Goal: Transaction & Acquisition: Purchase product/service

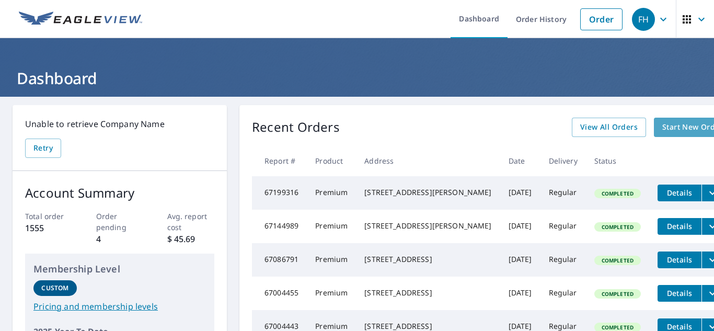
click at [663, 124] on span "Start New Order" at bounding box center [693, 127] width 61 height 13
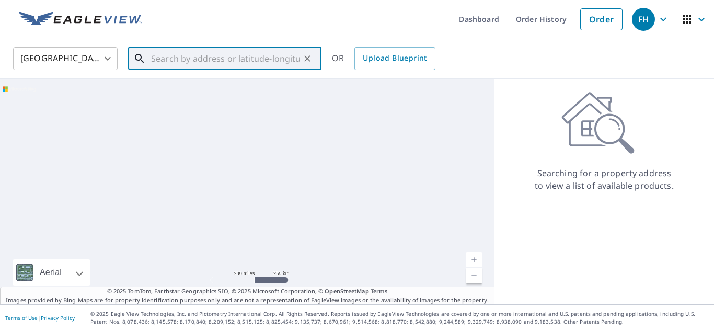
click at [199, 62] on input "text" at bounding box center [225, 58] width 149 height 29
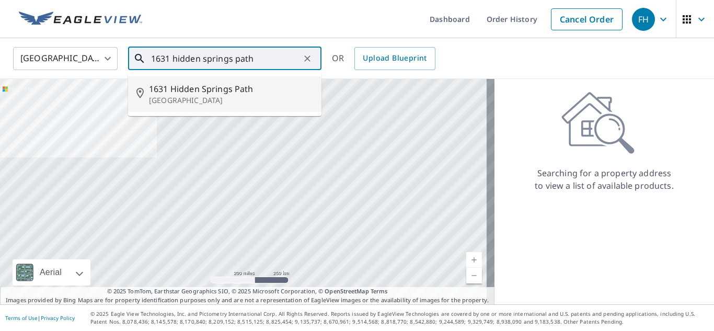
click at [207, 93] on span "1631 Hidden Springs Path" at bounding box center [231, 89] width 164 height 13
type input "[STREET_ADDRESS]"
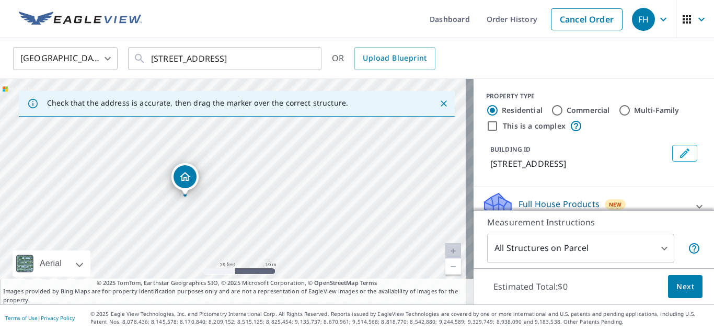
drag, startPoint x: 242, startPoint y: 155, endPoint x: 246, endPoint y: 211, distance: 56.6
click at [246, 211] on div "[STREET_ADDRESS]" at bounding box center [237, 191] width 474 height 225
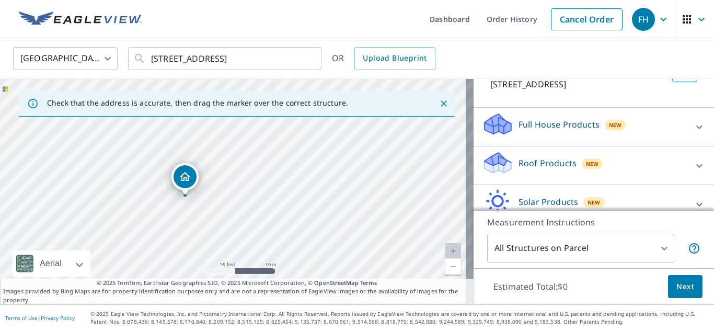
scroll to position [105, 0]
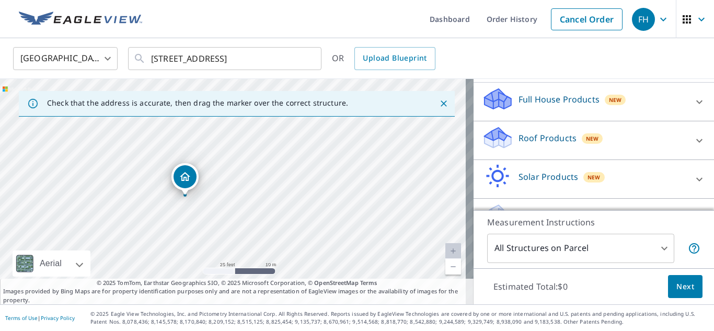
click at [498, 146] on icon at bounding box center [497, 138] width 31 height 25
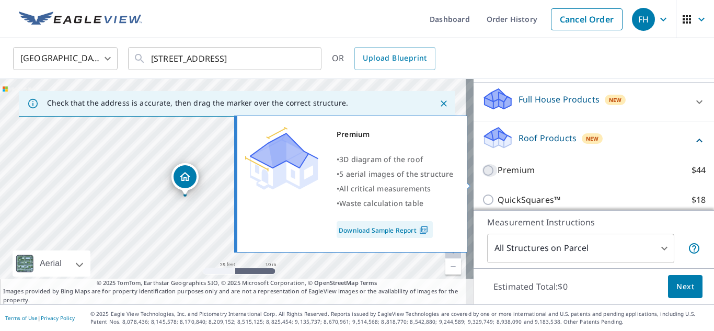
click at [482, 177] on input "Premium $44" at bounding box center [490, 170] width 16 height 13
checkbox input "true"
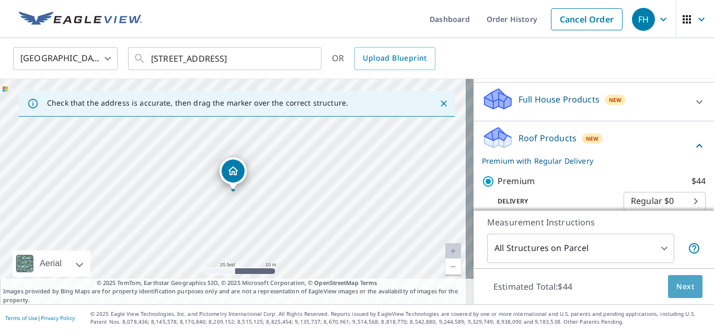
click at [677, 283] on span "Next" at bounding box center [686, 286] width 18 height 13
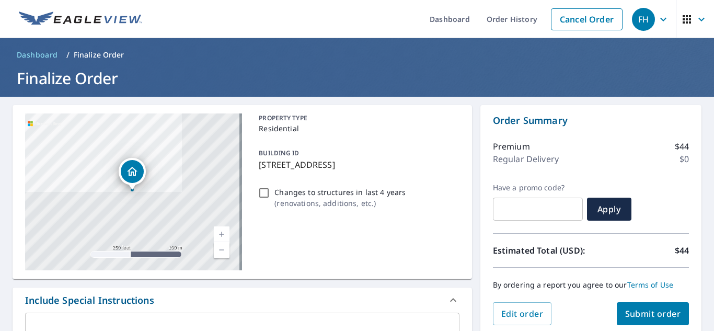
click at [654, 313] on span "Submit order" at bounding box center [653, 314] width 56 height 12
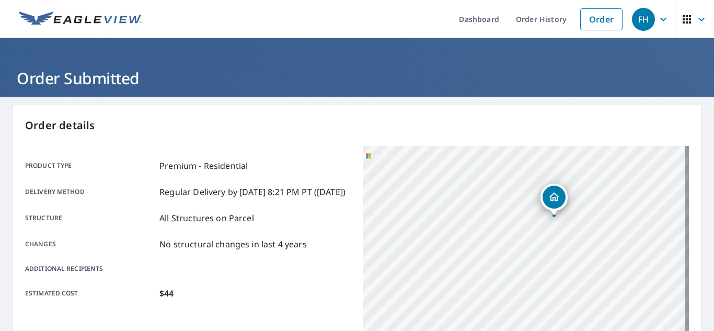
drag, startPoint x: 449, startPoint y: 277, endPoint x: 479, endPoint y: 218, distance: 66.2
click at [479, 218] on div "[STREET_ADDRESS]" at bounding box center [526, 276] width 326 height 261
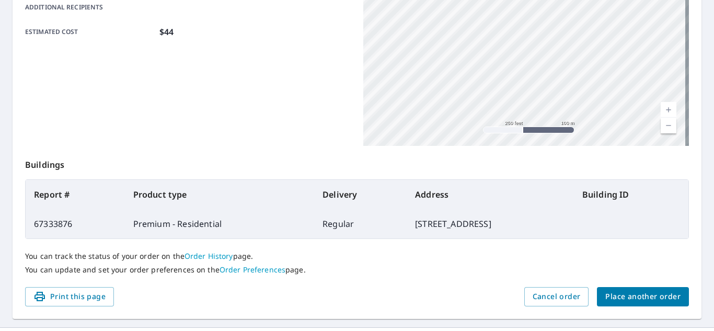
scroll to position [284, 0]
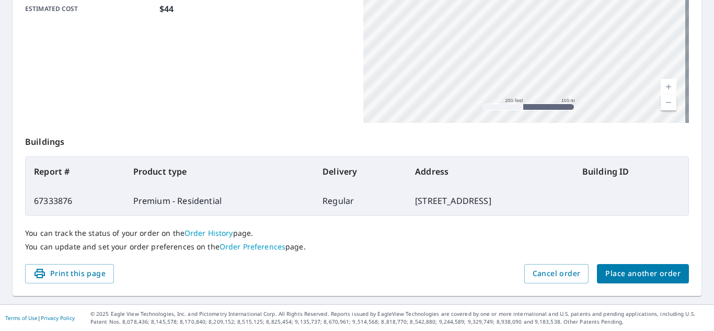
drag, startPoint x: 600, startPoint y: 80, endPoint x: 515, endPoint y: 1, distance: 116.2
drag, startPoint x: 443, startPoint y: 44, endPoint x: 450, endPoint y: 141, distance: 97.5
click at [450, 141] on div "Order details Product type Premium - Residential Delivery method Regular Delive…" at bounding box center [357, 58] width 689 height 475
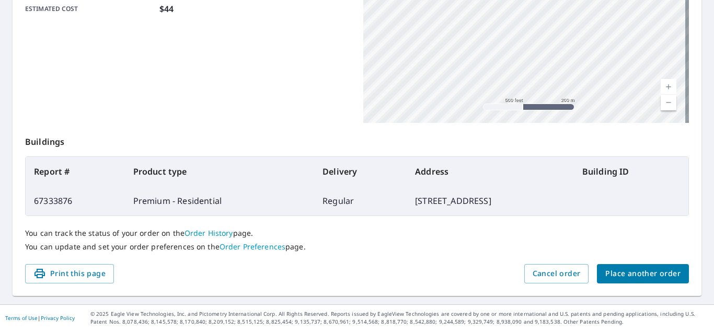
drag, startPoint x: 500, startPoint y: 49, endPoint x: 487, endPoint y: 220, distance: 171.5
click at [487, 220] on div "Order details Product type Premium - Residential Delivery method Regular Delive…" at bounding box center [357, 58] width 689 height 475
drag, startPoint x: 524, startPoint y: 19, endPoint x: 503, endPoint y: 131, distance: 113.3
drag, startPoint x: 529, startPoint y: 37, endPoint x: 528, endPoint y: 108, distance: 71.7
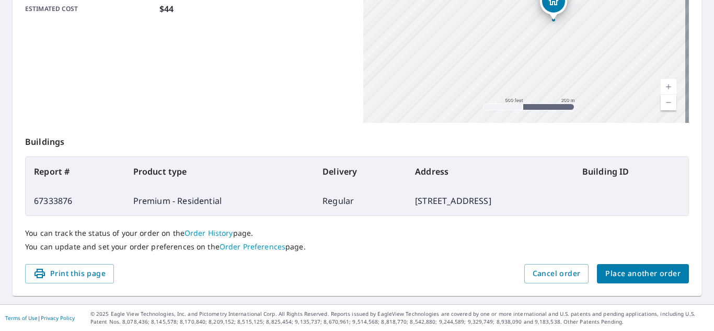
drag, startPoint x: 512, startPoint y: 27, endPoint x: 496, endPoint y: 183, distance: 156.6
click at [496, 183] on div "Order details Product type Premium - Residential Delivery method Regular Delive…" at bounding box center [357, 58] width 689 height 475
drag, startPoint x: 533, startPoint y: 79, endPoint x: 537, endPoint y: -4, distance: 82.7
click at [537, 0] on html "FH FH Dashboard Order History Order FH Order Submitted Order details Product ty…" at bounding box center [357, 165] width 714 height 331
